Goal: Find specific page/section: Find specific page/section

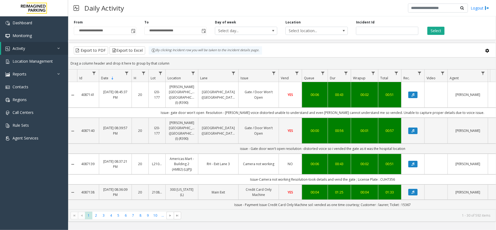
click at [200, 56] on kendo-grid-toolbar "Export to PDF Export to Excel By clicking Incident row you will be taken to the…" at bounding box center [281, 50] width 427 height 14
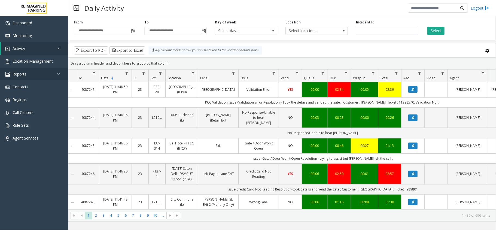
drag, startPoint x: 0, startPoint y: 0, endPoint x: 46, endPoint y: 69, distance: 82.8
click at [46, 69] on link "Reports" at bounding box center [34, 74] width 68 height 13
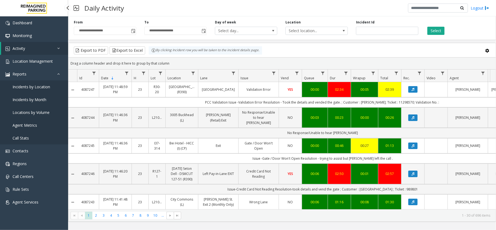
click at [42, 83] on link "Incidents by Location" at bounding box center [34, 86] width 68 height 13
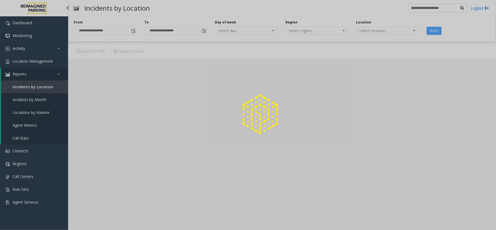
click at [50, 86] on div at bounding box center [248, 115] width 496 height 230
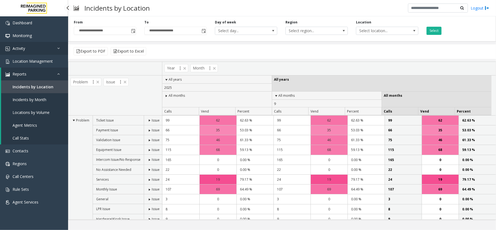
click at [50, 46] on link "Activity" at bounding box center [34, 48] width 68 height 13
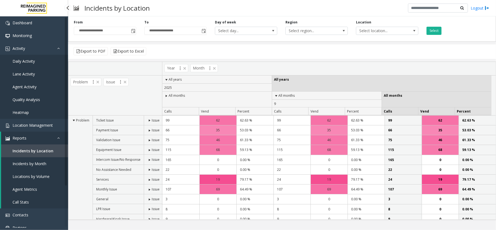
click at [44, 61] on link "Daily Activity" at bounding box center [34, 61] width 68 height 13
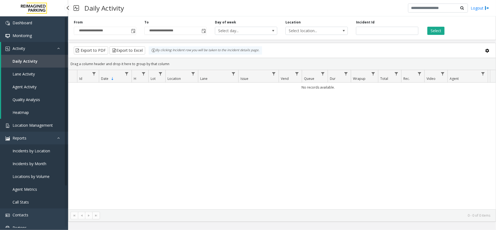
click at [49, 124] on span "Location Management" at bounding box center [33, 125] width 40 height 5
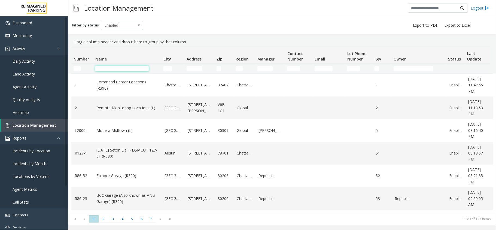
click at [106, 69] on input "Name Filter" at bounding box center [121, 68] width 53 height 5
click at [54, 47] on link "Activity" at bounding box center [34, 48] width 68 height 13
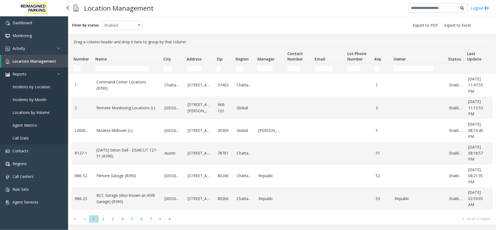
click at [52, 71] on link "Reports" at bounding box center [34, 74] width 68 height 13
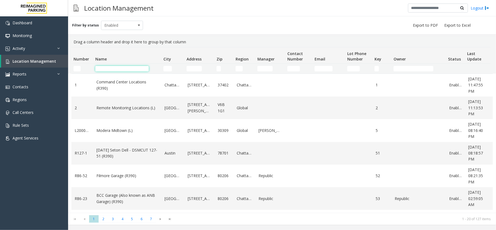
click at [114, 69] on input "Name Filter" at bounding box center [121, 68] width 53 height 5
click at [167, 67] on input "City Filter" at bounding box center [167, 68] width 8 height 5
click at [196, 68] on input "Address Filter" at bounding box center [194, 68] width 15 height 5
drag, startPoint x: 75, startPoint y: 40, endPoint x: 199, endPoint y: 43, distance: 124.2
click at [199, 43] on div "Drag a column header and drop it here to group by that column" at bounding box center [281, 42] width 421 height 10
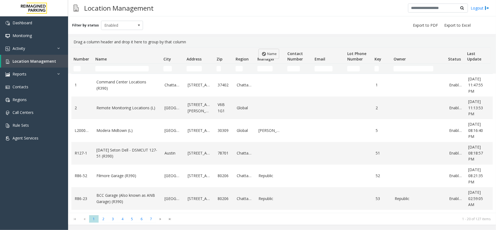
click at [258, 48] on body "Dashboard Monitoring Activity Daily Activity Lane Activity Agent Activity Quali…" at bounding box center [248, 115] width 496 height 230
click at [258, 48] on th "Manager" at bounding box center [270, 55] width 30 height 16
click at [198, 41] on div "Drag a column header and drop it here to group by that column" at bounding box center [281, 42] width 421 height 10
click at [76, 39] on div "Drag a column header and drop it here to group by that column" at bounding box center [281, 42] width 421 height 10
drag, startPoint x: 71, startPoint y: 42, endPoint x: 192, endPoint y: 41, distance: 120.9
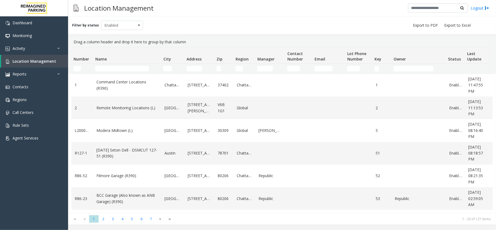
click at [192, 41] on div "Drag a column header and drop it here to group by that column" at bounding box center [281, 42] width 421 height 10
drag, startPoint x: 75, startPoint y: 41, endPoint x: 216, endPoint y: 42, distance: 141.3
click at [216, 42] on div "Drag a column header and drop it here to group by that column" at bounding box center [281, 42] width 421 height 10
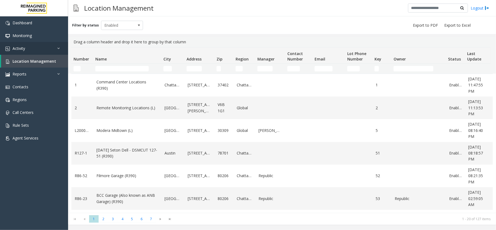
click at [135, 48] on th "Name" at bounding box center [127, 55] width 68 height 16
drag, startPoint x: 72, startPoint y: 39, endPoint x: 200, endPoint y: 42, distance: 127.5
click at [200, 42] on div "Drag a column header and drop it here to group by that column" at bounding box center [281, 42] width 421 height 10
drag, startPoint x: 71, startPoint y: 40, endPoint x: 205, endPoint y: 42, distance: 134.5
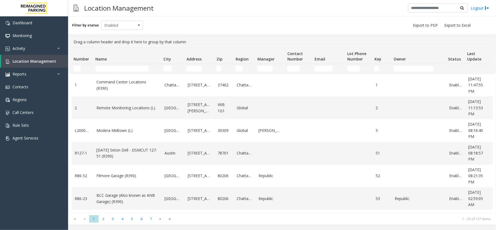
click at [205, 42] on kendo-grid-group-panel "Drag a column header and drop it here to group by that column" at bounding box center [282, 42] width 428 height 10
click at [205, 42] on div "Drag a column header and drop it here to group by that column" at bounding box center [281, 42] width 421 height 10
click at [40, 46] on link "Activity" at bounding box center [34, 48] width 68 height 13
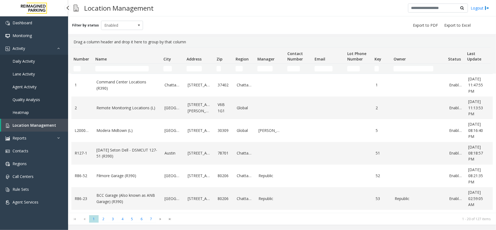
click at [38, 60] on link "Daily Activity" at bounding box center [34, 61] width 68 height 13
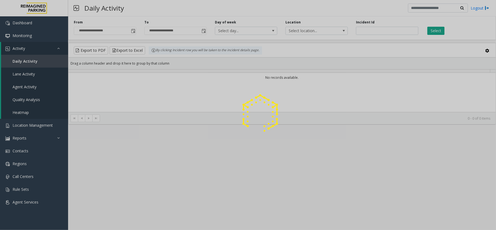
click at [50, 47] on div at bounding box center [248, 115] width 496 height 230
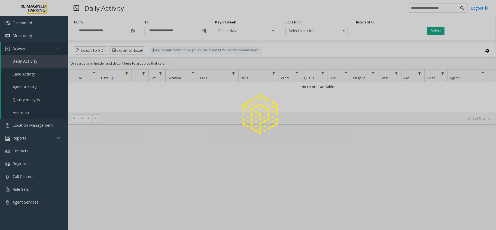
click at [50, 47] on div at bounding box center [248, 115] width 496 height 230
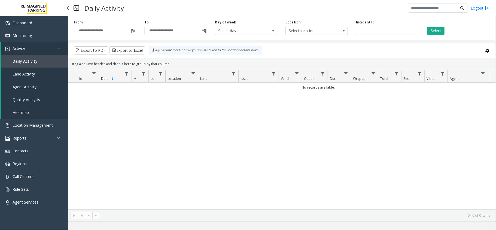
click at [50, 47] on link "Activity" at bounding box center [34, 48] width 67 height 13
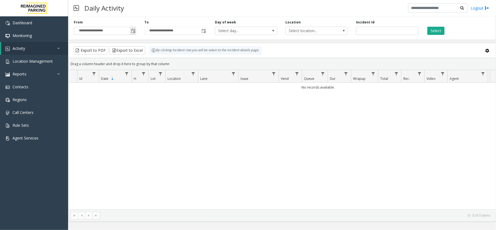
click at [135, 33] on span "Toggle popup" at bounding box center [133, 31] width 4 height 4
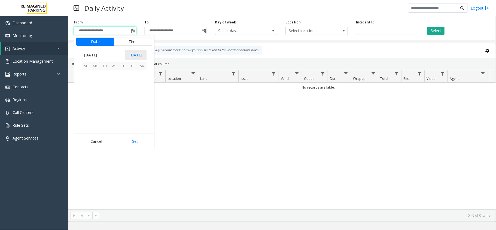
scroll to position [97732, 0]
click at [136, 105] on span "26" at bounding box center [132, 102] width 9 height 9
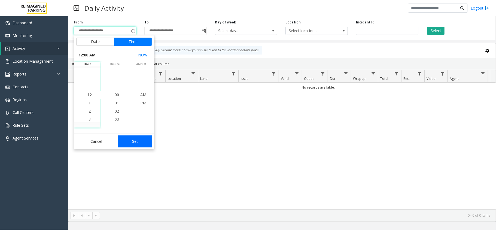
click at [130, 143] on button "Set" at bounding box center [135, 141] width 34 height 12
type input "**********"
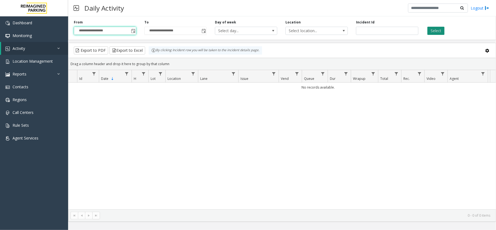
click at [435, 29] on button "Select" at bounding box center [435, 31] width 17 height 8
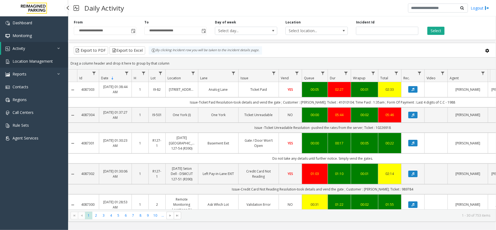
click at [50, 64] on link "Location Management" at bounding box center [34, 61] width 68 height 13
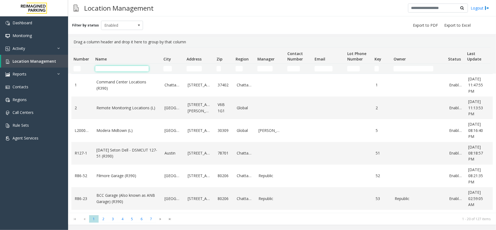
click at [115, 67] on input "Name Filter" at bounding box center [121, 68] width 53 height 5
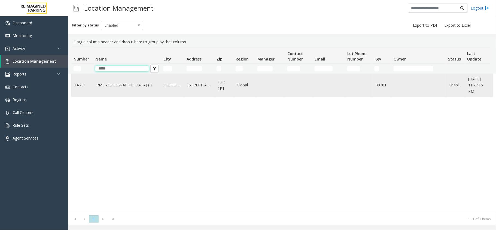
type input "*****"
click at [111, 83] on link "RMC - [GEOGRAPHIC_DATA] (I)" at bounding box center [127, 85] width 62 height 6
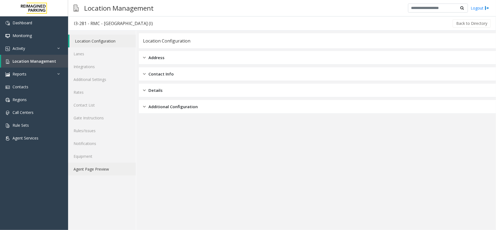
click at [110, 166] on link "Agent Page Preview" at bounding box center [102, 169] width 68 height 13
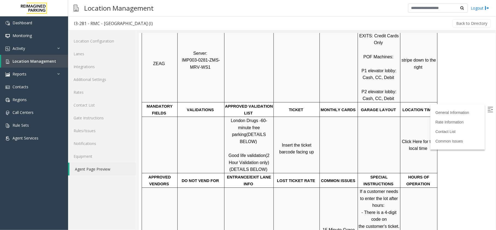
scroll to position [145, 0]
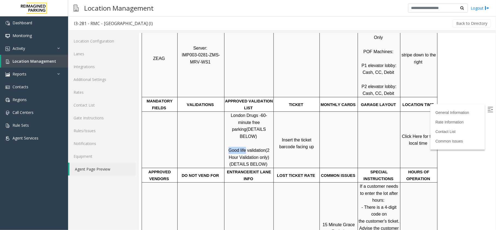
drag, startPoint x: 226, startPoint y: 126, endPoint x: 245, endPoint y: 129, distance: 19.0
click at [245, 129] on p "London Drugs - 60-minute free parking (DETAILS BELOW) Good life validation (2 H…" at bounding box center [248, 140] width 48 height 56
click at [418, 134] on span "Click Here for the local time" at bounding box center [419, 140] width 35 height 12
click at [96, 96] on link "Rates" at bounding box center [102, 92] width 68 height 13
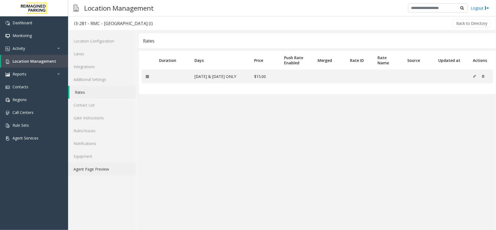
click at [96, 169] on link "Agent Page Preview" at bounding box center [102, 169] width 68 height 13
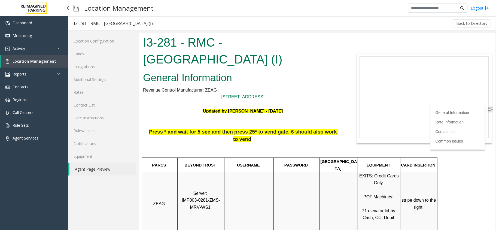
click at [56, 46] on link "Activity" at bounding box center [34, 48] width 68 height 13
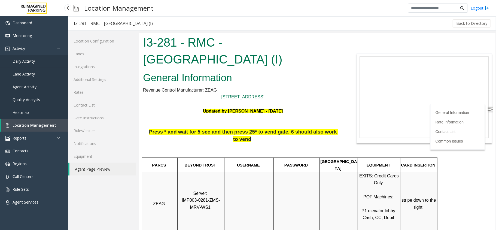
click at [40, 57] on link "Daily Activity" at bounding box center [34, 61] width 68 height 13
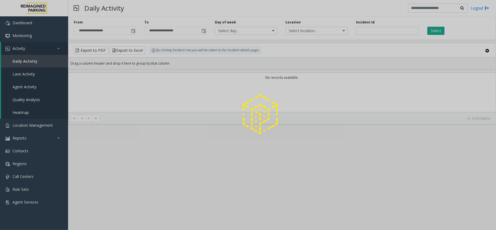
click at [39, 47] on div at bounding box center [248, 115] width 496 height 230
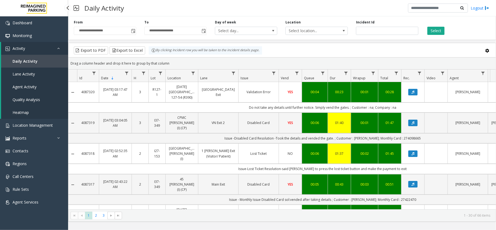
click at [39, 47] on link "Activity" at bounding box center [34, 48] width 67 height 13
